Goal: Task Accomplishment & Management: Manage account settings

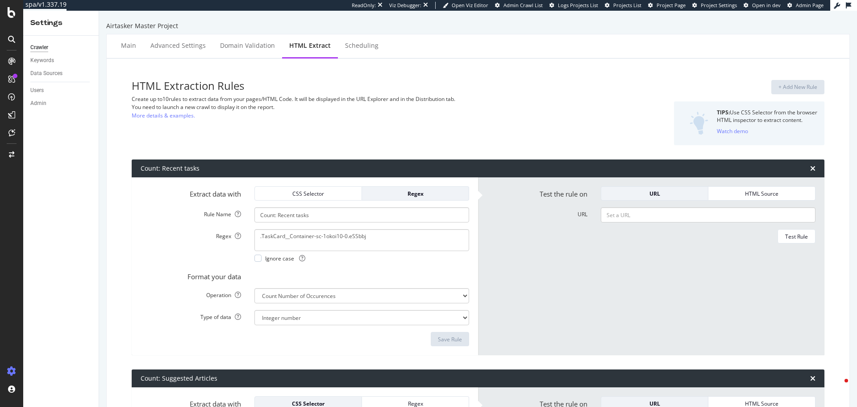
select select "count"
select select "exist"
select select "count"
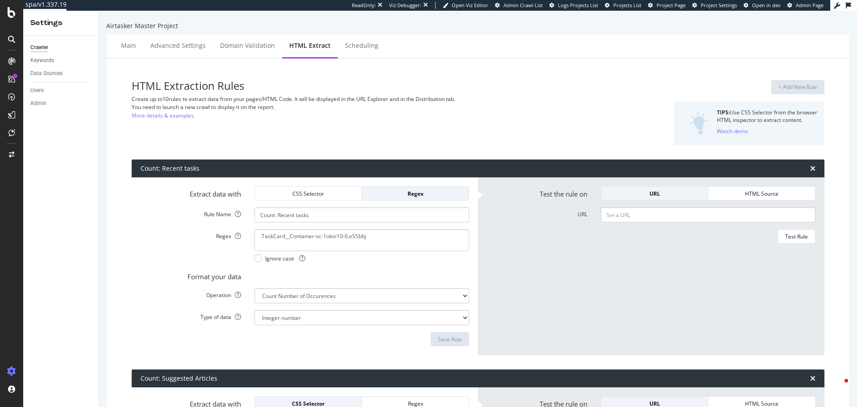
select select "count"
select select "exist"
select select "count"
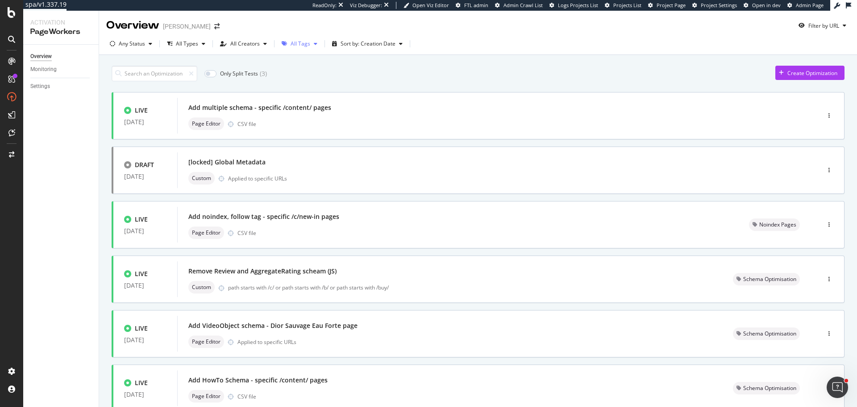
click at [297, 50] on div "All Tags" at bounding box center [299, 43] width 43 height 13
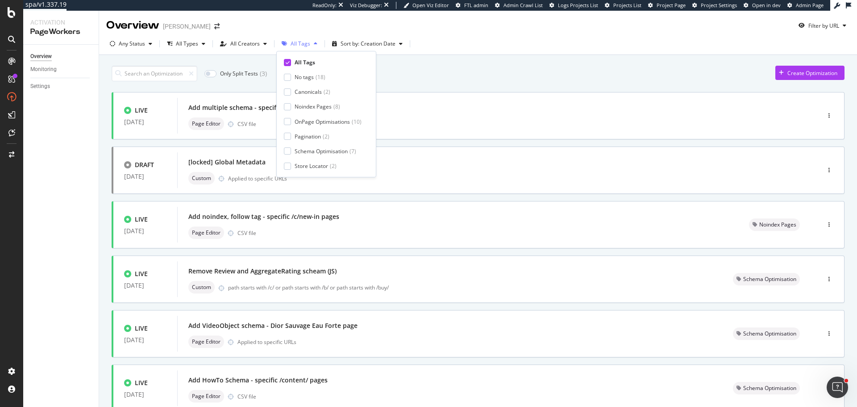
click at [297, 46] on div "All Tags" at bounding box center [301, 43] width 20 height 5
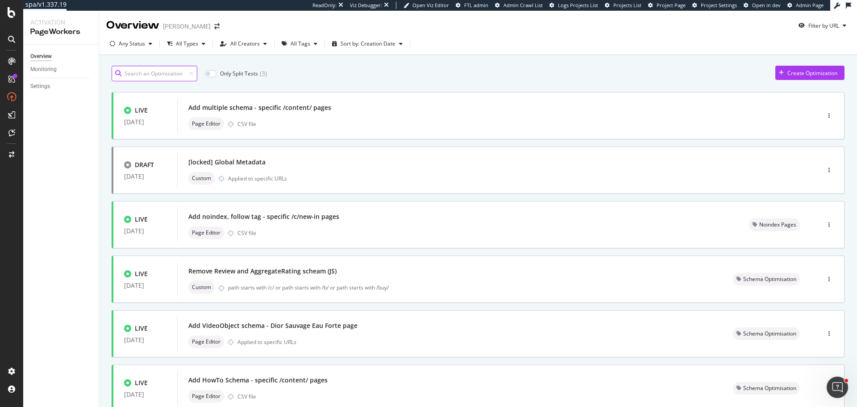
click at [162, 78] on input at bounding box center [155, 74] width 86 height 16
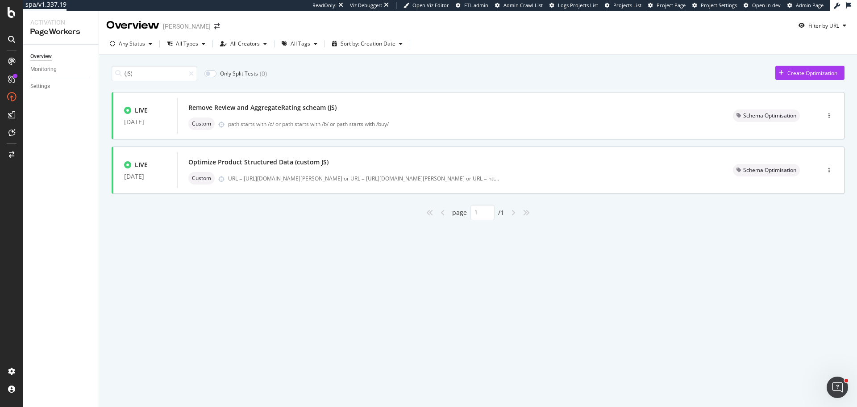
click at [271, 296] on div "Overview [PERSON_NAME] Filter by URL Any Status All Types All Creators All Tags…" at bounding box center [478, 209] width 758 height 396
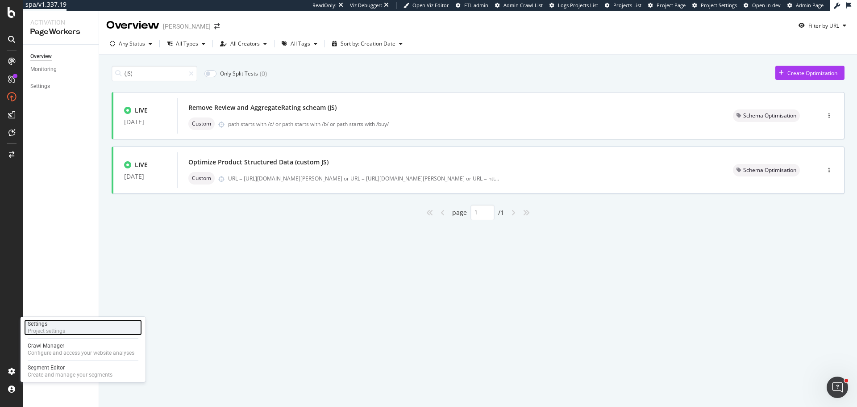
click at [62, 326] on div "Settings" at bounding box center [47, 323] width 38 height 7
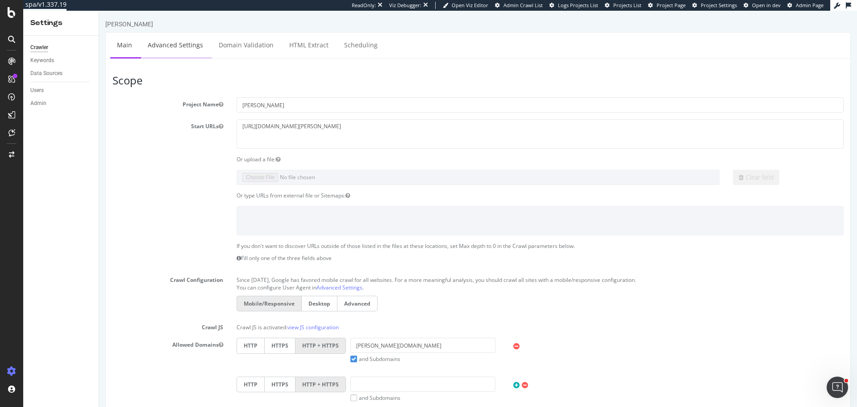
click at [177, 46] on link "Advanced Settings" at bounding box center [175, 45] width 69 height 25
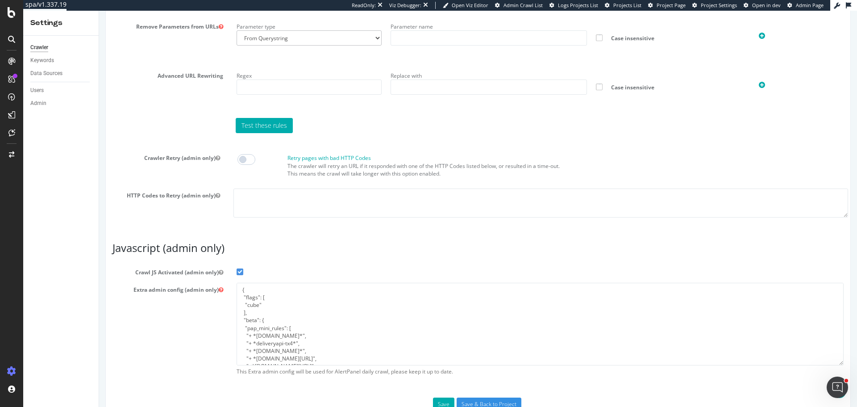
scroll to position [680, 0]
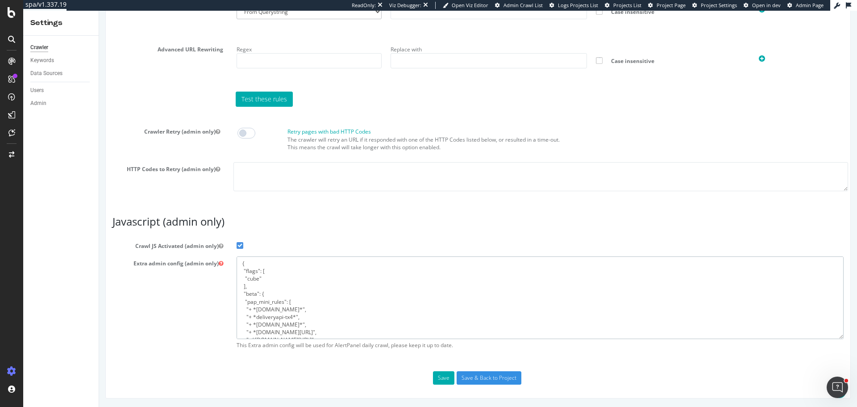
click at [283, 316] on textarea "{ "flags": [ "cube" ], "beta": { "pap_mini_rules": [ "+ *pw.adn.cloud*", "+ *de…" at bounding box center [540, 297] width 607 height 83
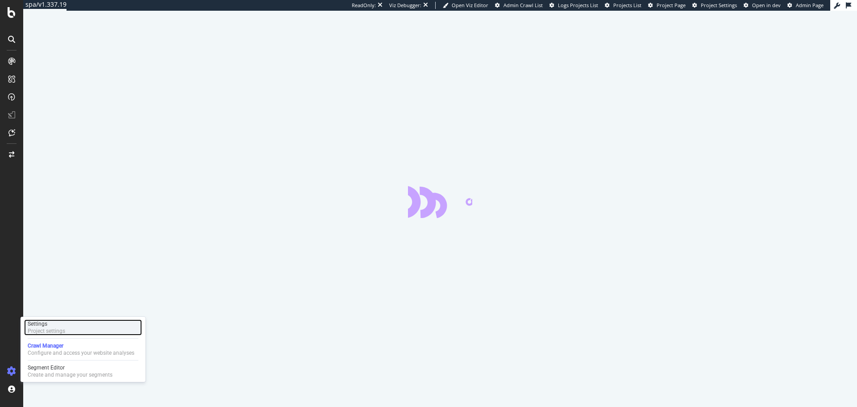
click at [58, 330] on div "Project settings" at bounding box center [47, 330] width 38 height 7
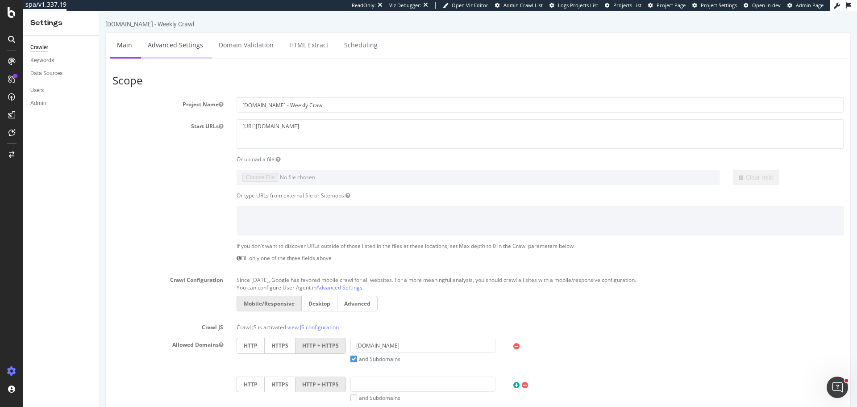
click at [170, 46] on link "Advanced Settings" at bounding box center [175, 45] width 69 height 25
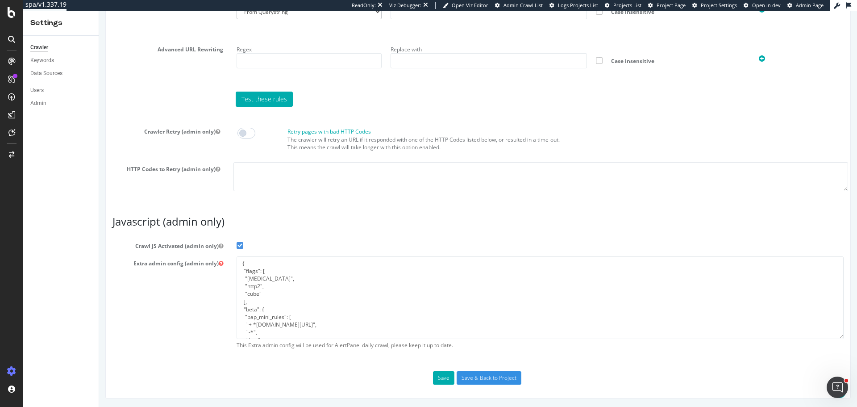
scroll to position [89, 0]
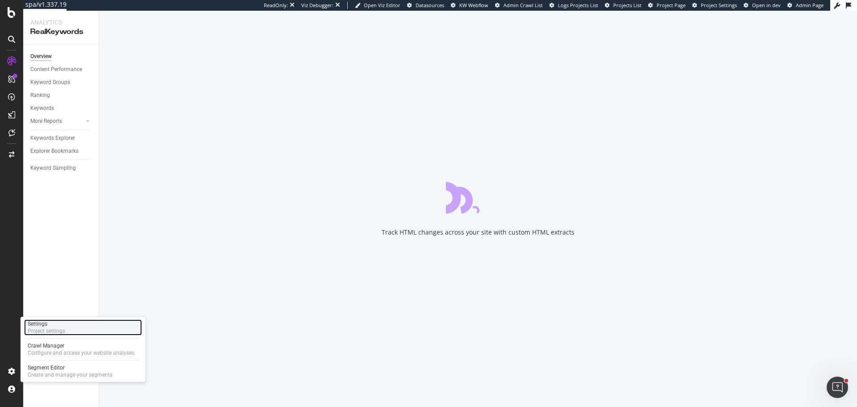
click at [54, 330] on div "Project settings" at bounding box center [47, 330] width 38 height 7
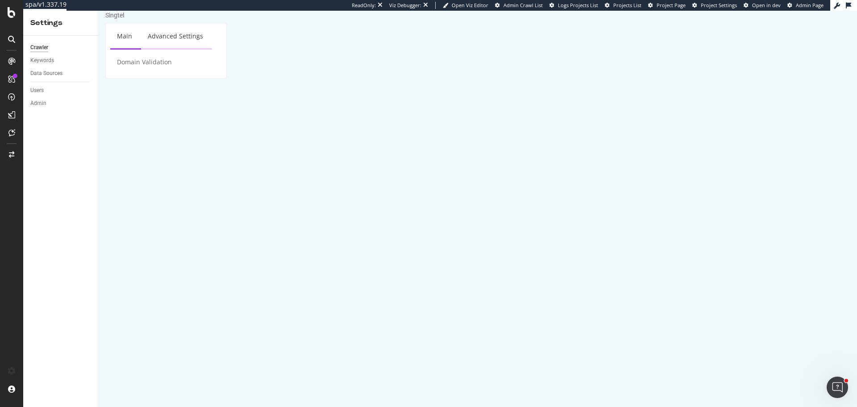
click at [171, 48] on link "Advanced Settings" at bounding box center [175, 36] width 69 height 25
